Goal: Task Accomplishment & Management: Manage account settings

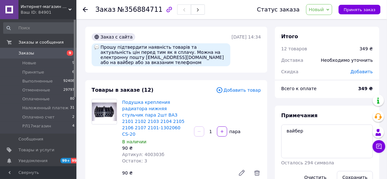
click at [320, 14] on span "Новый" at bounding box center [319, 9] width 26 height 11
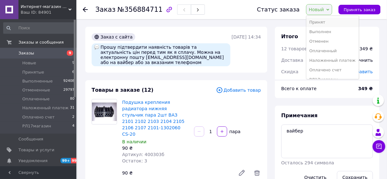
click at [322, 19] on li "Принят" at bounding box center [333, 23] width 53 height 10
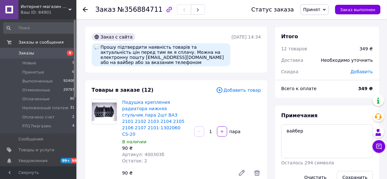
scroll to position [127, 0]
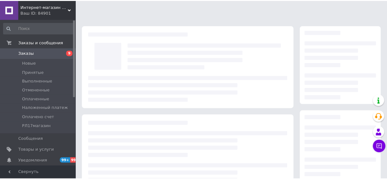
scroll to position [112, 0]
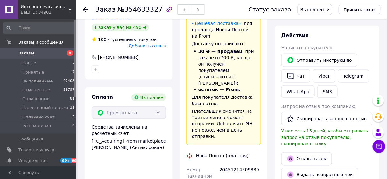
scroll to position [55, 0]
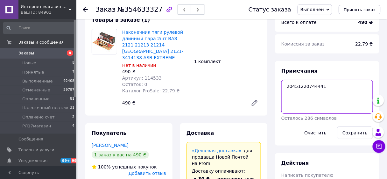
click at [302, 85] on textarea "20451220744441" at bounding box center [328, 97] width 92 height 34
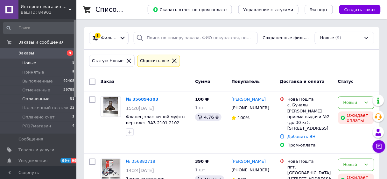
click at [28, 100] on span "Оплаченные" at bounding box center [35, 99] width 27 height 6
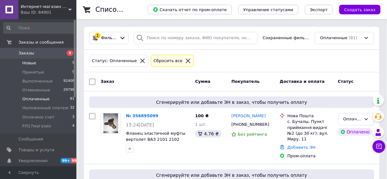
click at [37, 61] on li "Новые 9" at bounding box center [39, 63] width 78 height 9
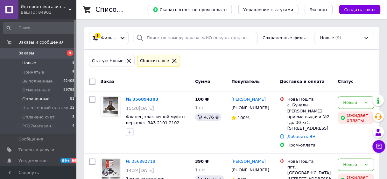
click at [48, 99] on li "Оплаченные 81" at bounding box center [39, 99] width 78 height 9
